Goal: Task Accomplishment & Management: Use online tool/utility

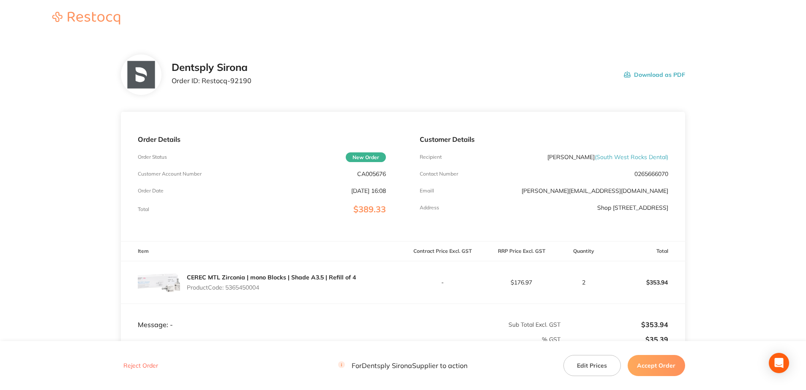
click at [669, 367] on button "Accept Order" at bounding box center [655, 365] width 57 height 21
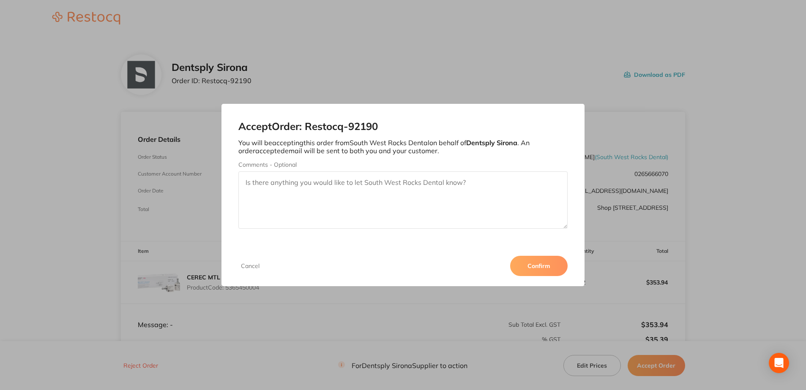
drag, startPoint x: 533, startPoint y: 264, endPoint x: 579, endPoint y: 227, distance: 58.7
click at [538, 261] on button "Confirm" at bounding box center [538, 266] width 57 height 20
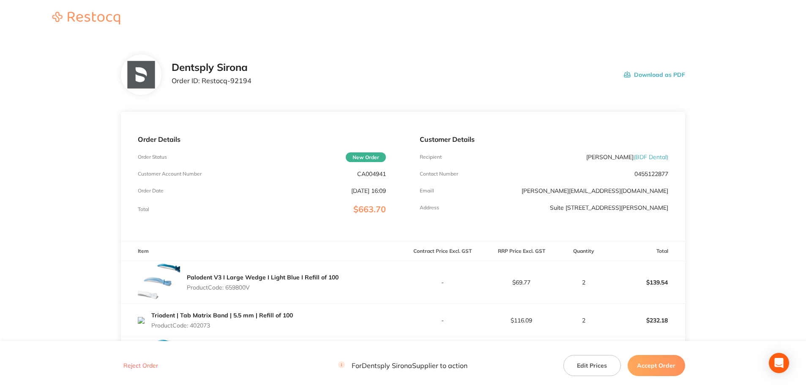
click at [649, 365] on button "Accept Order" at bounding box center [655, 365] width 57 height 21
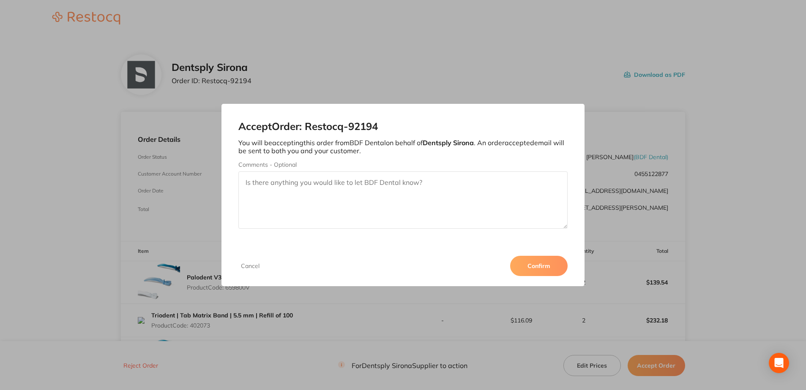
click at [532, 264] on button "Confirm" at bounding box center [538, 266] width 57 height 20
